Goal: Information Seeking & Learning: Learn about a topic

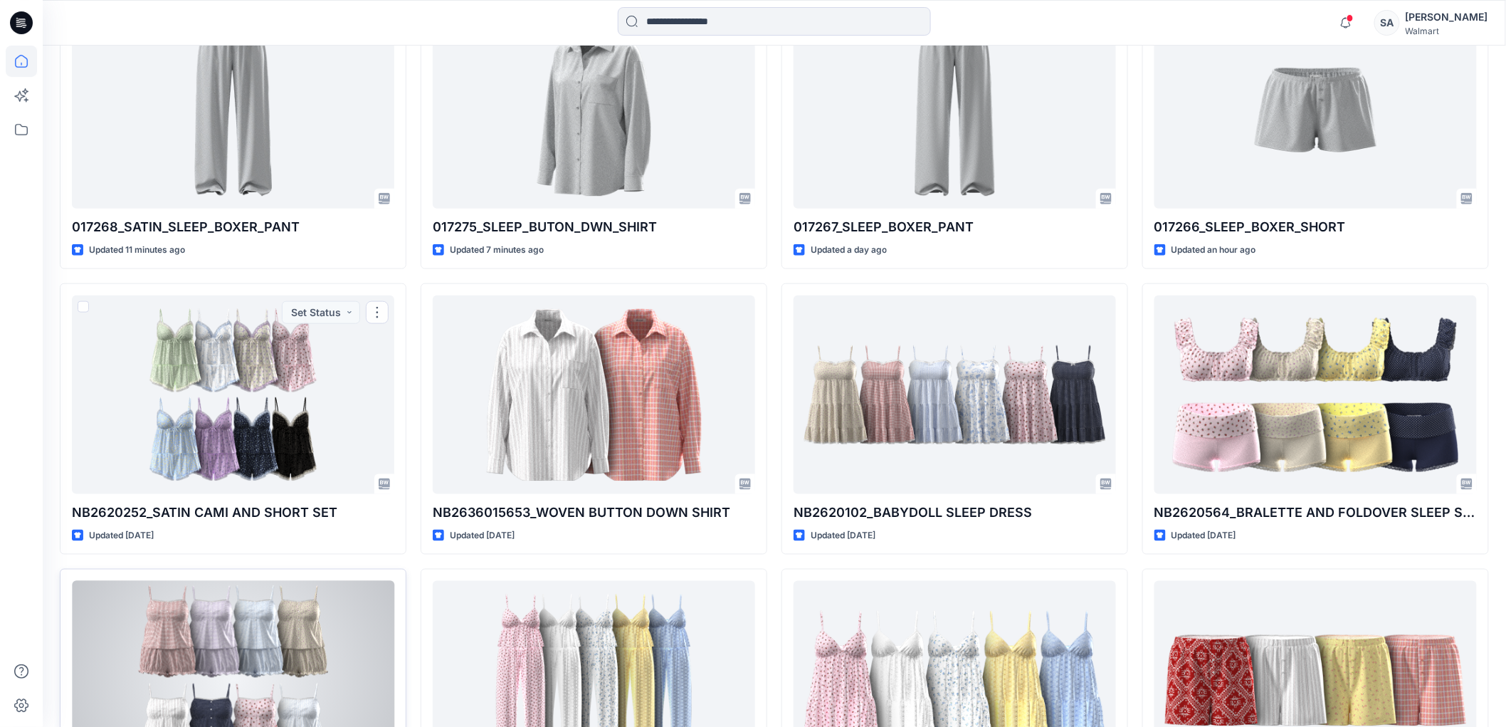
scroll to position [553, 0]
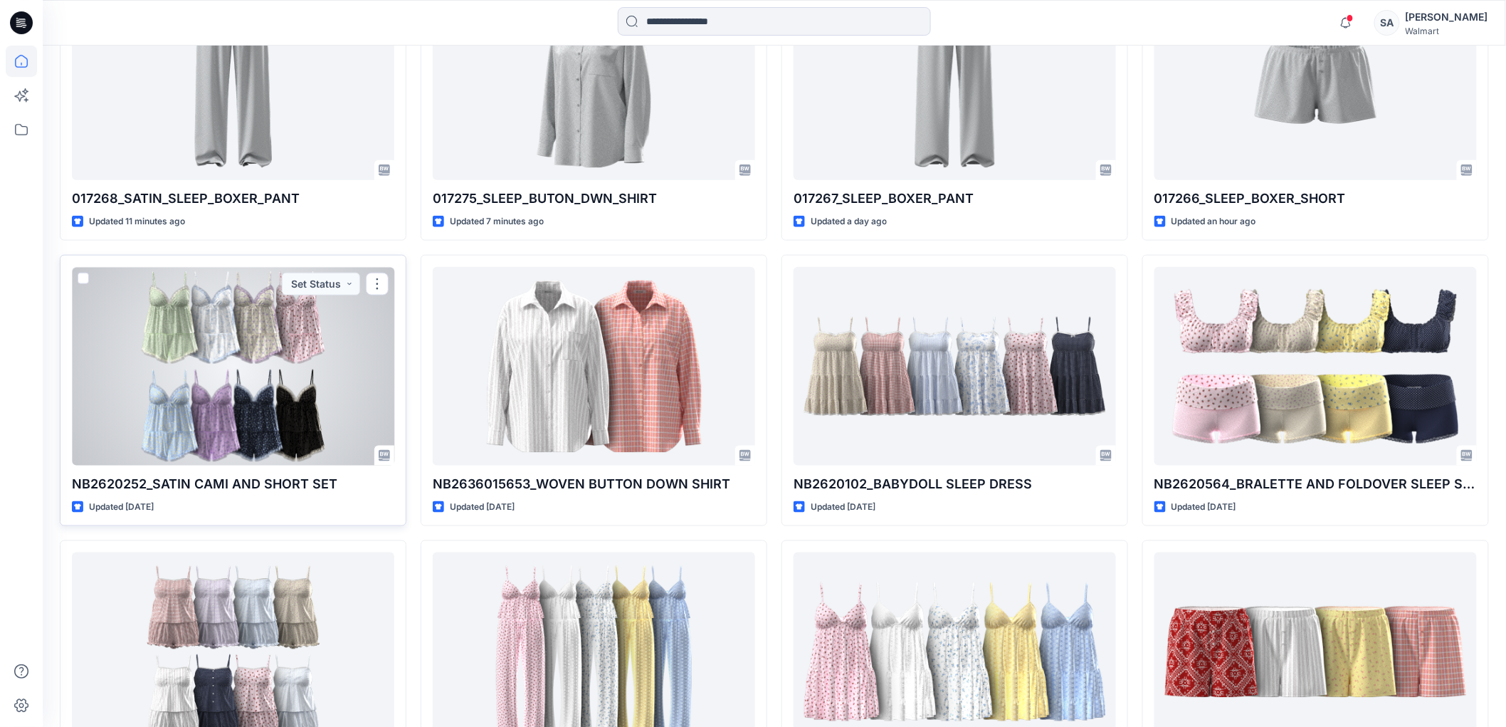
click at [319, 362] on div at bounding box center [233, 366] width 322 height 198
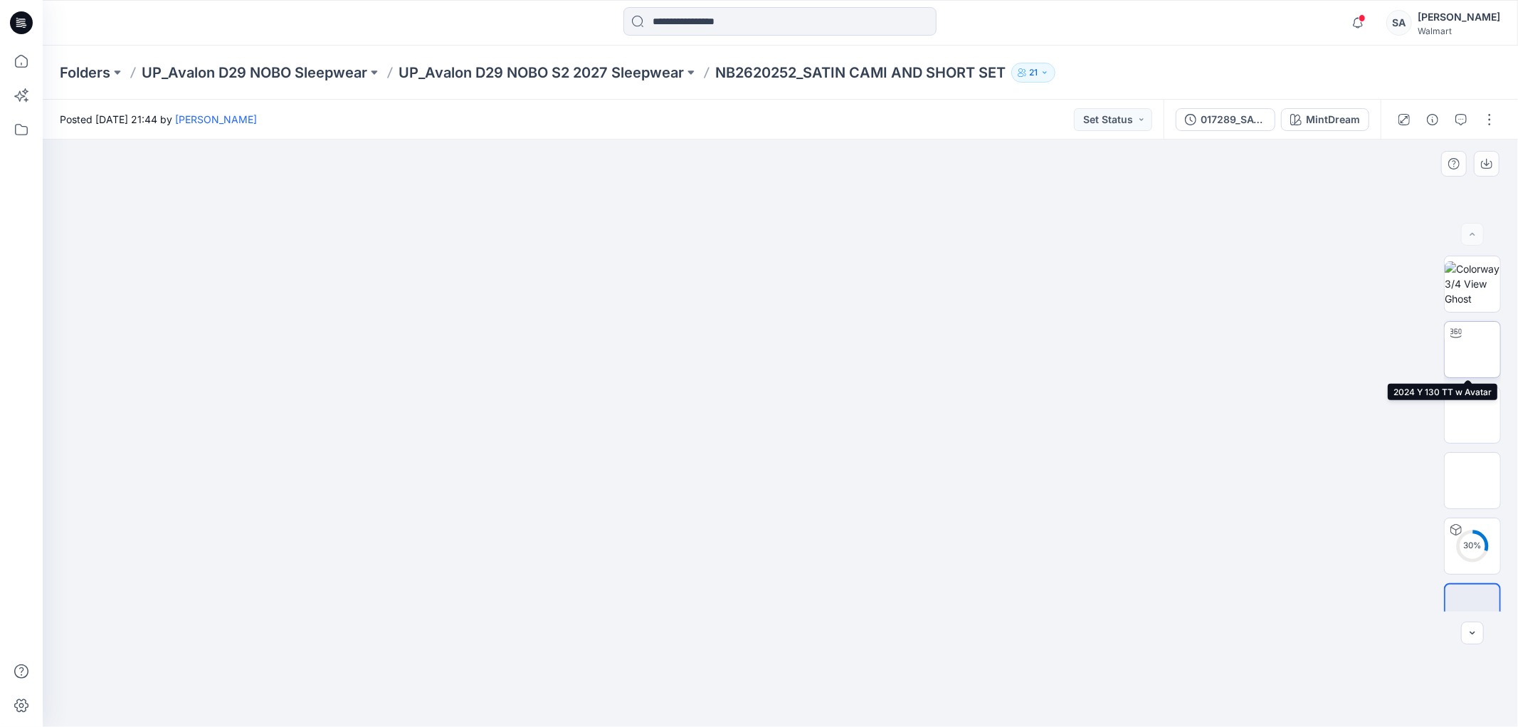
click at [1472, 349] on img at bounding box center [1472, 349] width 0 height 0
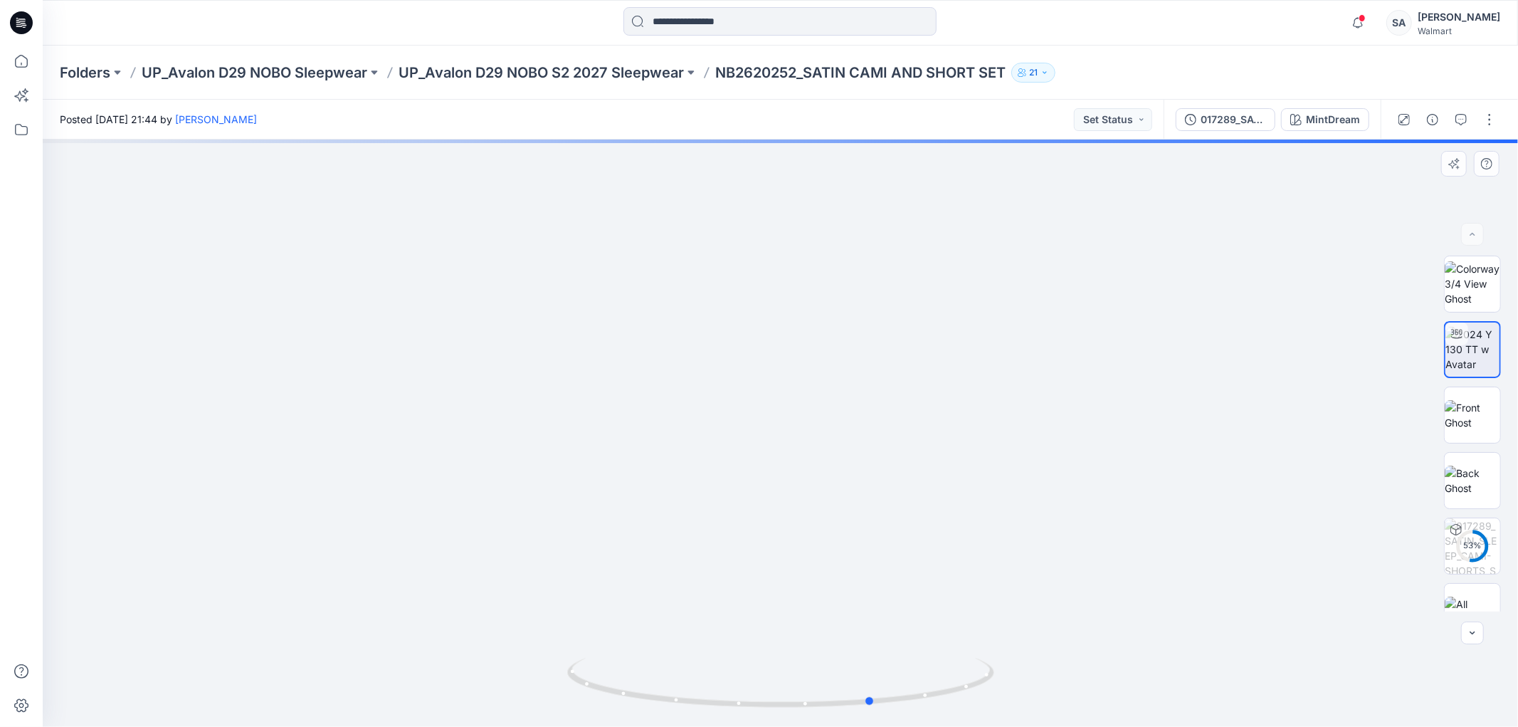
drag, startPoint x: 788, startPoint y: 487, endPoint x: 881, endPoint y: 468, distance: 94.5
click at [881, 468] on div at bounding box center [780, 432] width 1475 height 587
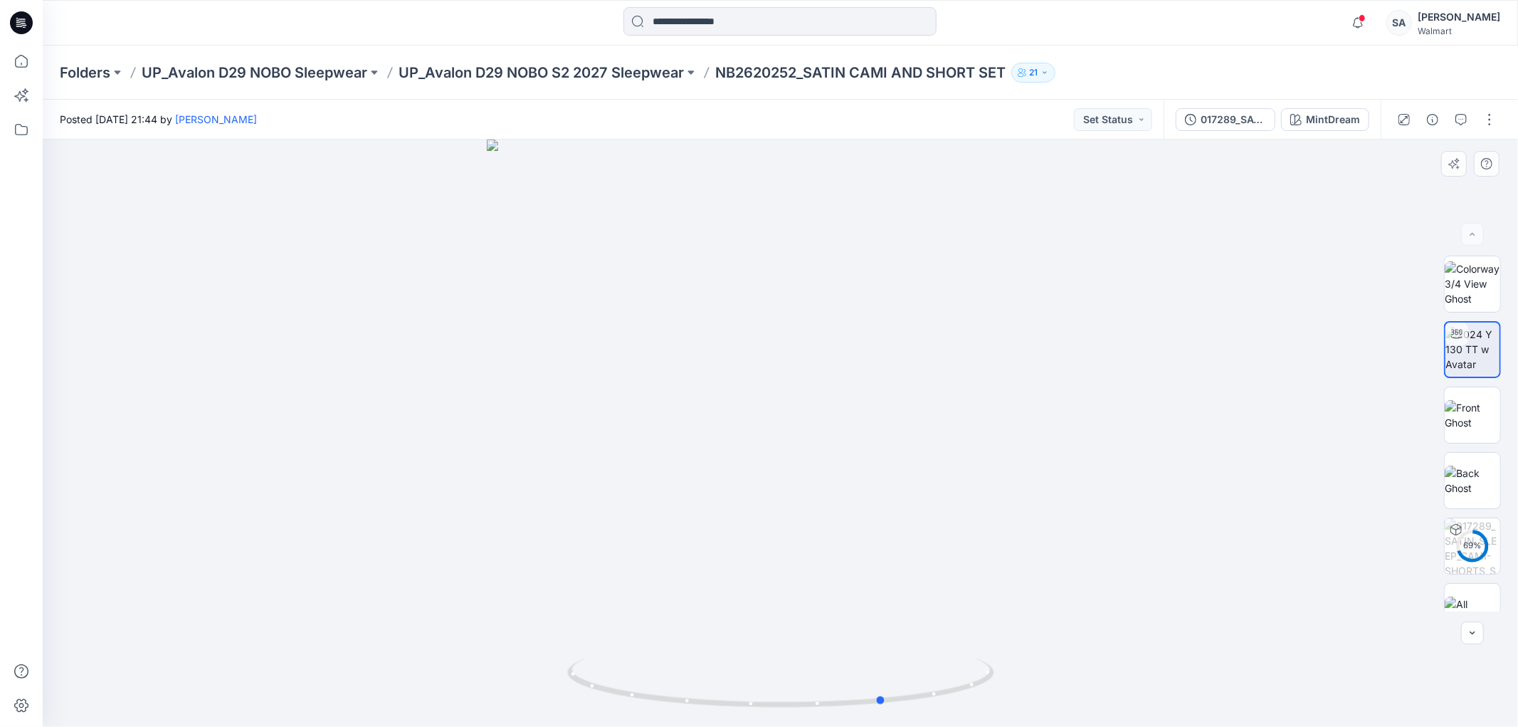
drag, startPoint x: 755, startPoint y: 517, endPoint x: 766, endPoint y: 523, distance: 13.1
click at [766, 523] on div at bounding box center [780, 432] width 1475 height 587
click at [1468, 422] on img at bounding box center [1473, 415] width 56 height 30
drag, startPoint x: 666, startPoint y: 482, endPoint x: 796, endPoint y: 480, distance: 129.5
click at [796, 480] on div at bounding box center [780, 432] width 1475 height 587
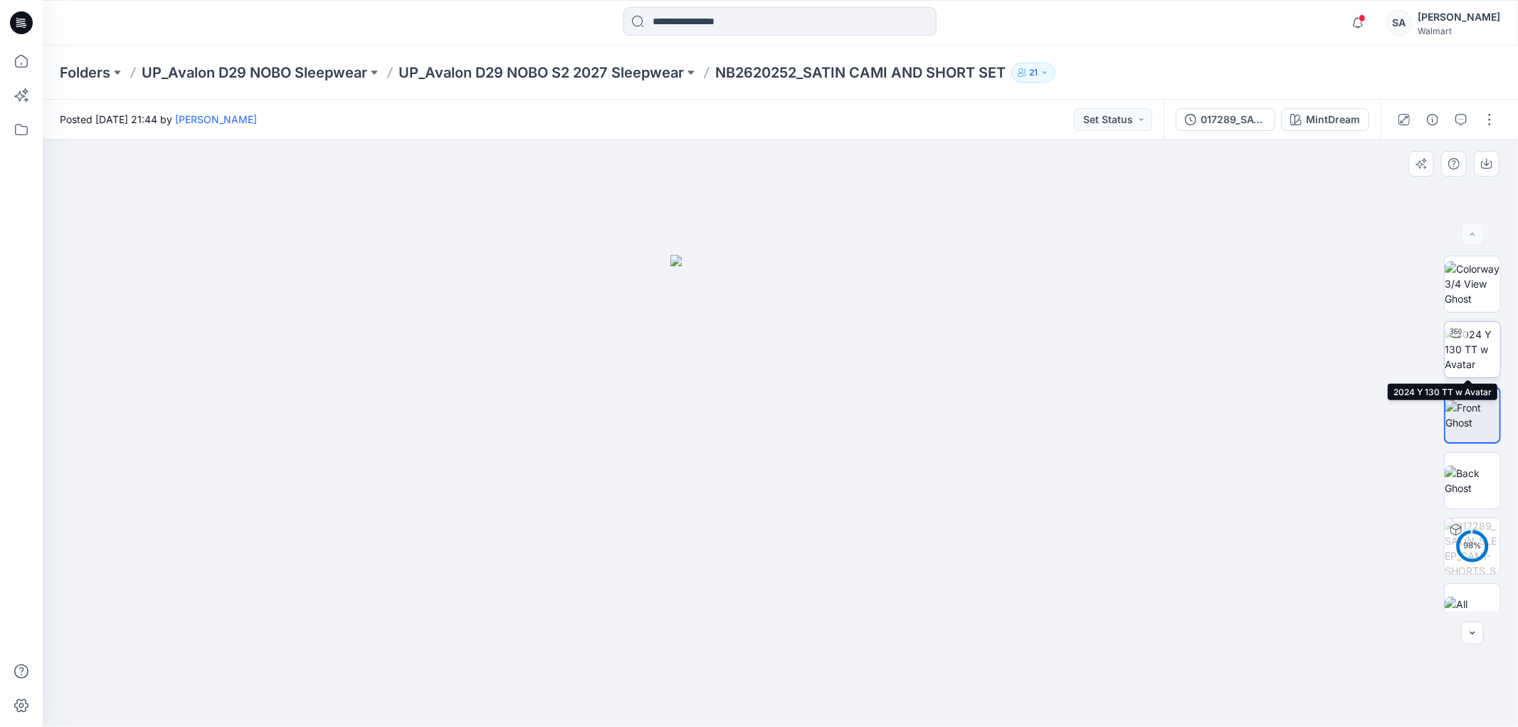
click at [1455, 344] on img at bounding box center [1473, 349] width 56 height 45
drag, startPoint x: 790, startPoint y: 472, endPoint x: 827, endPoint y: 473, distance: 37.0
click at [827, 473] on div at bounding box center [780, 432] width 1475 height 587
drag, startPoint x: 773, startPoint y: 705, endPoint x: 830, endPoint y: 705, distance: 57.6
click at [830, 705] on icon at bounding box center [782, 684] width 431 height 53
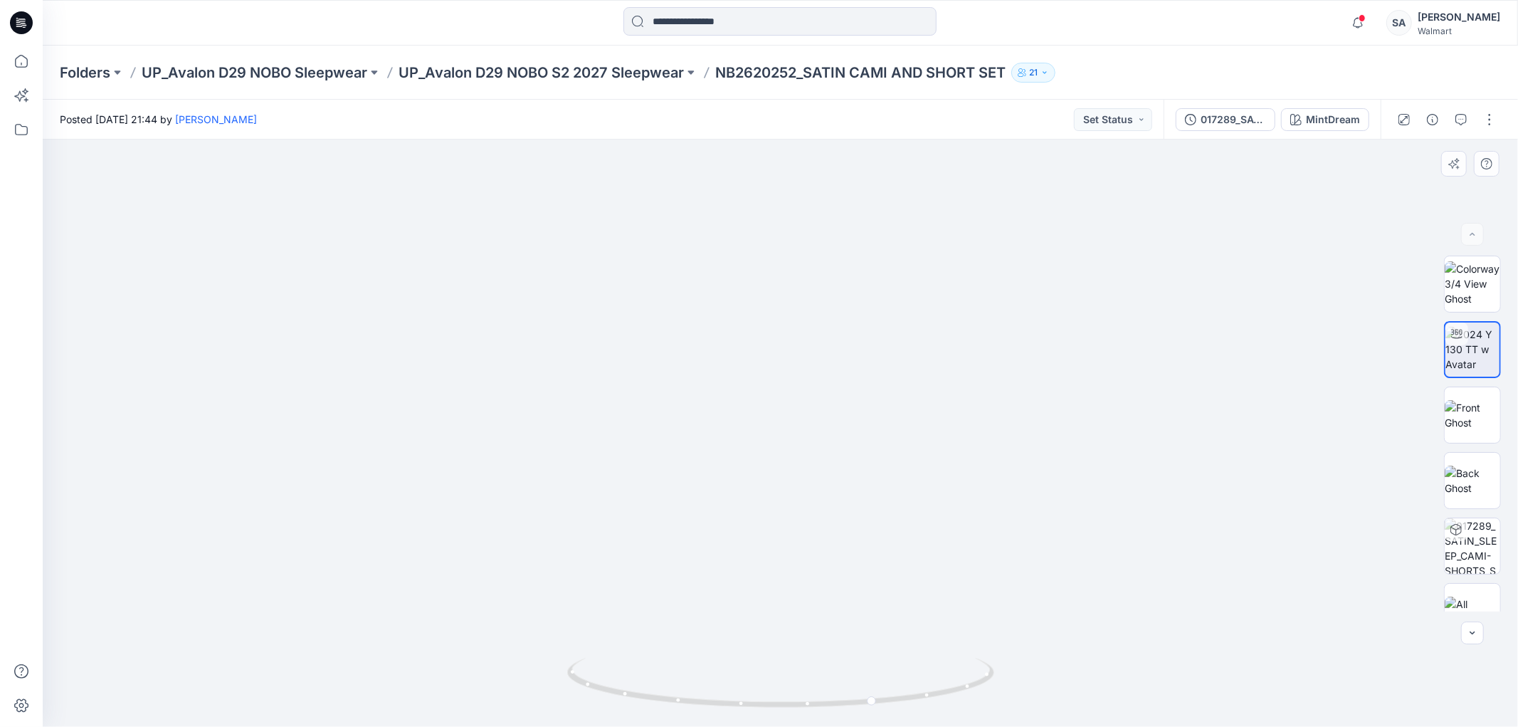
drag, startPoint x: 847, startPoint y: 443, endPoint x: 766, endPoint y: 443, distance: 81.1
click at [766, 443] on img at bounding box center [780, 242] width 1347 height 967
click at [1467, 411] on img at bounding box center [1473, 415] width 56 height 30
click at [1477, 283] on img at bounding box center [1473, 283] width 56 height 45
click at [1468, 354] on img at bounding box center [1473, 349] width 56 height 45
